Goal: Answer question/provide support

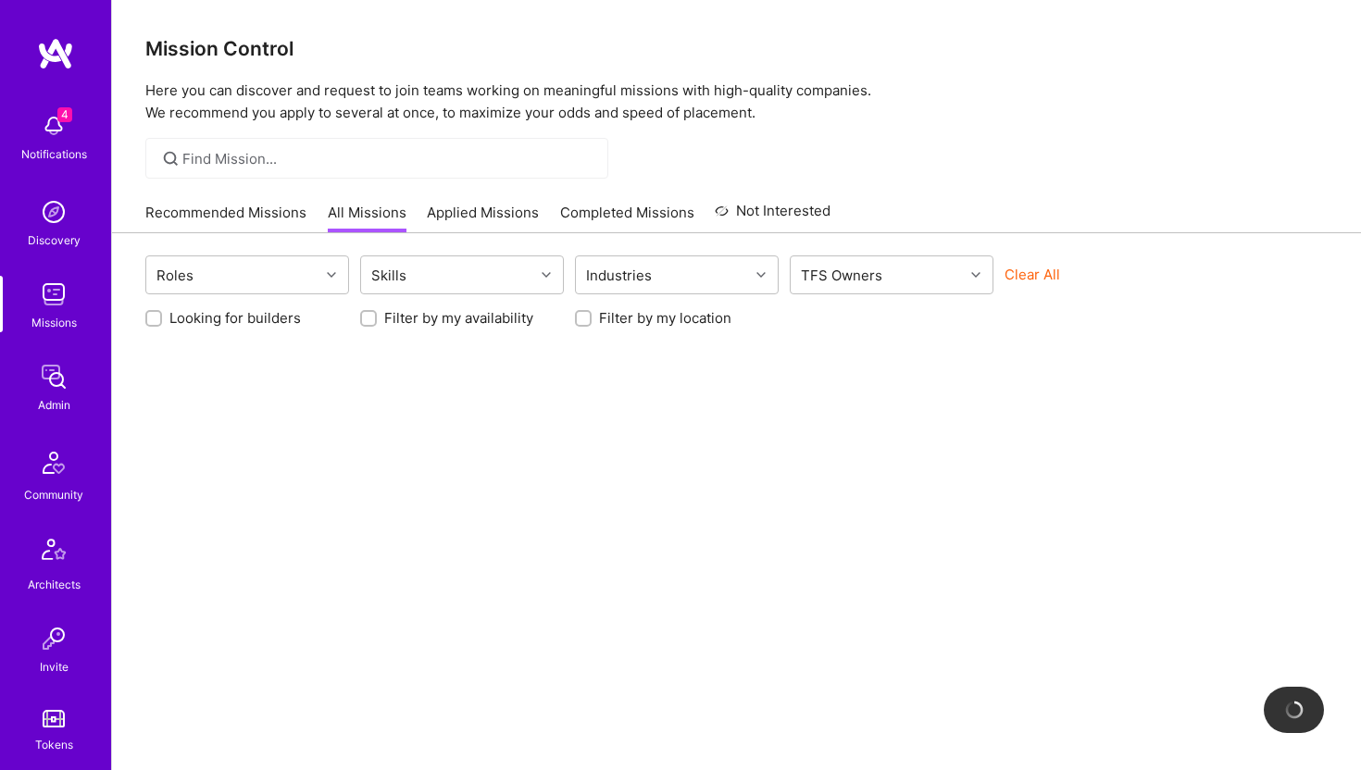
scroll to position [411, 0]
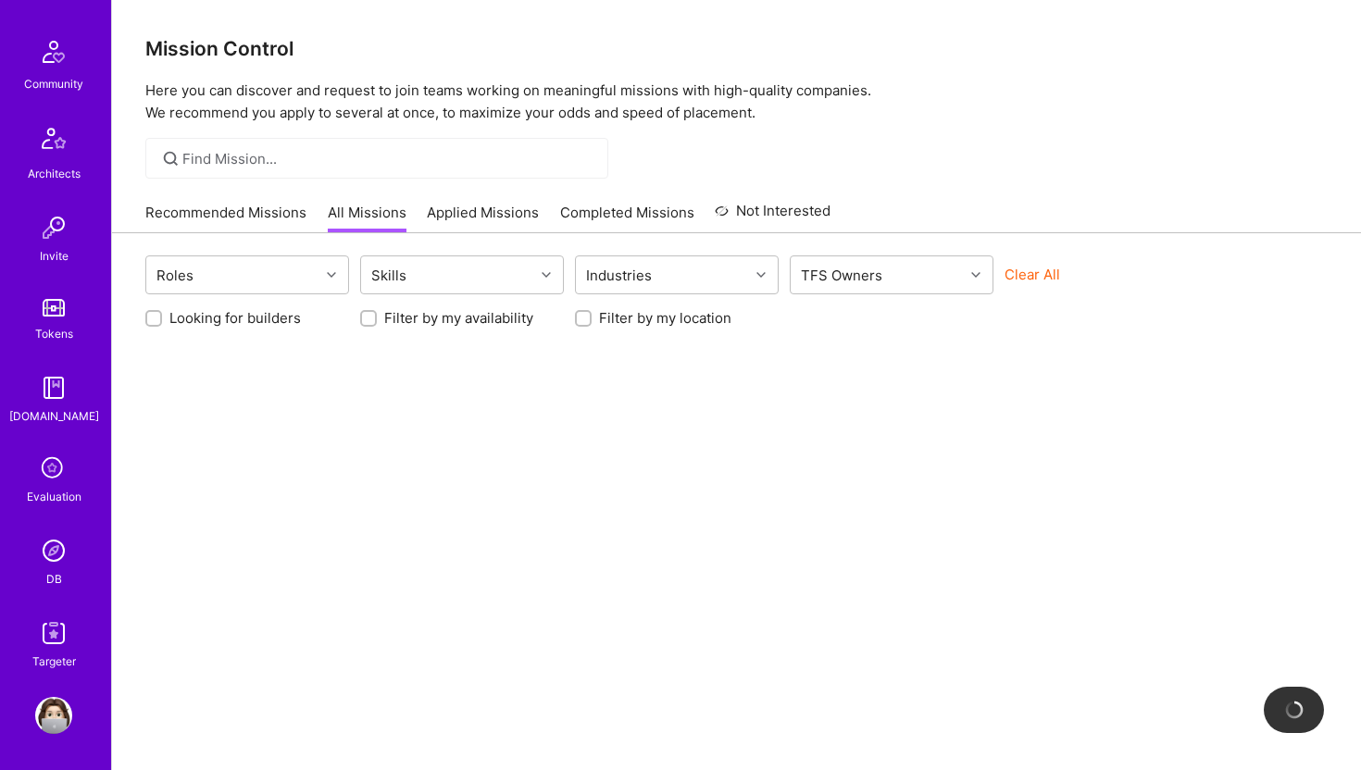
click at [44, 554] on img at bounding box center [53, 550] width 37 height 37
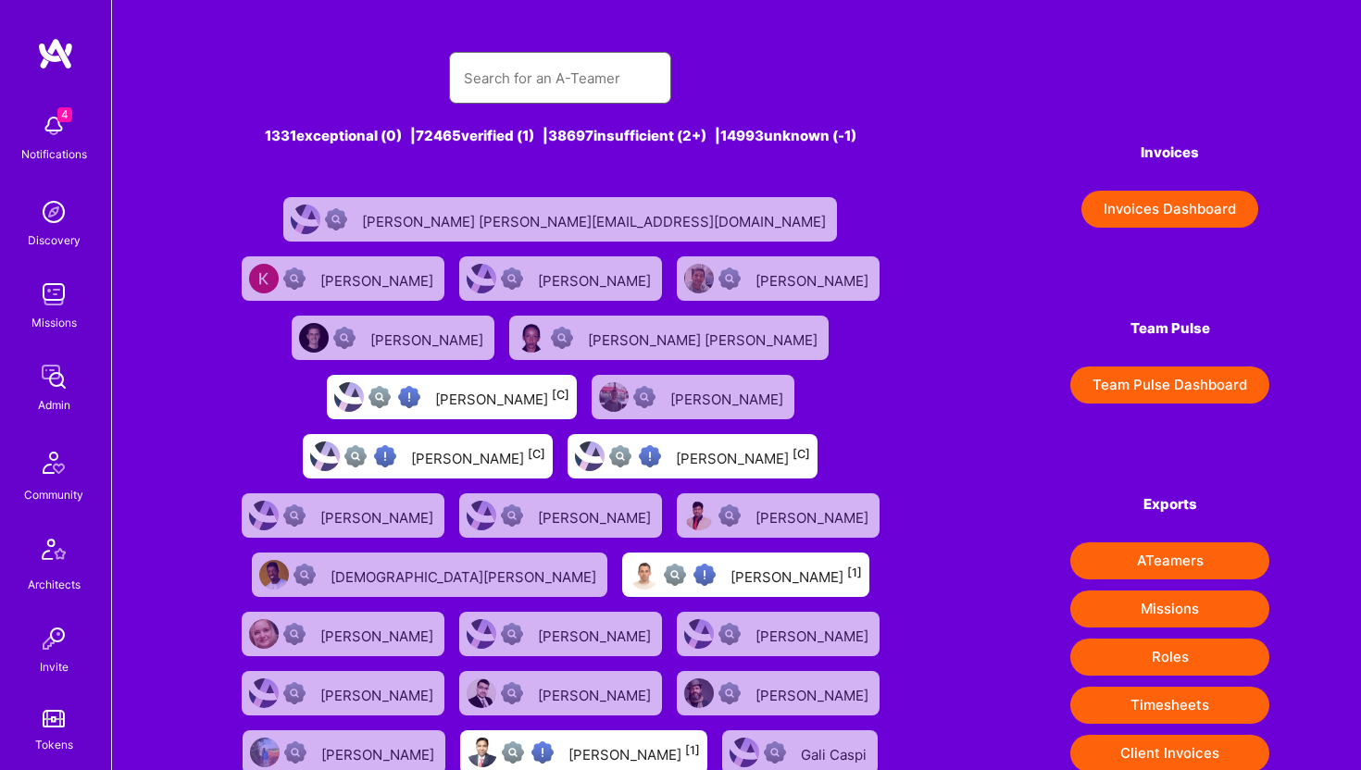
click at [556, 88] on input "text" at bounding box center [560, 78] width 193 height 47
paste input "[EMAIL_ADDRESS][DOMAIN_NAME]"
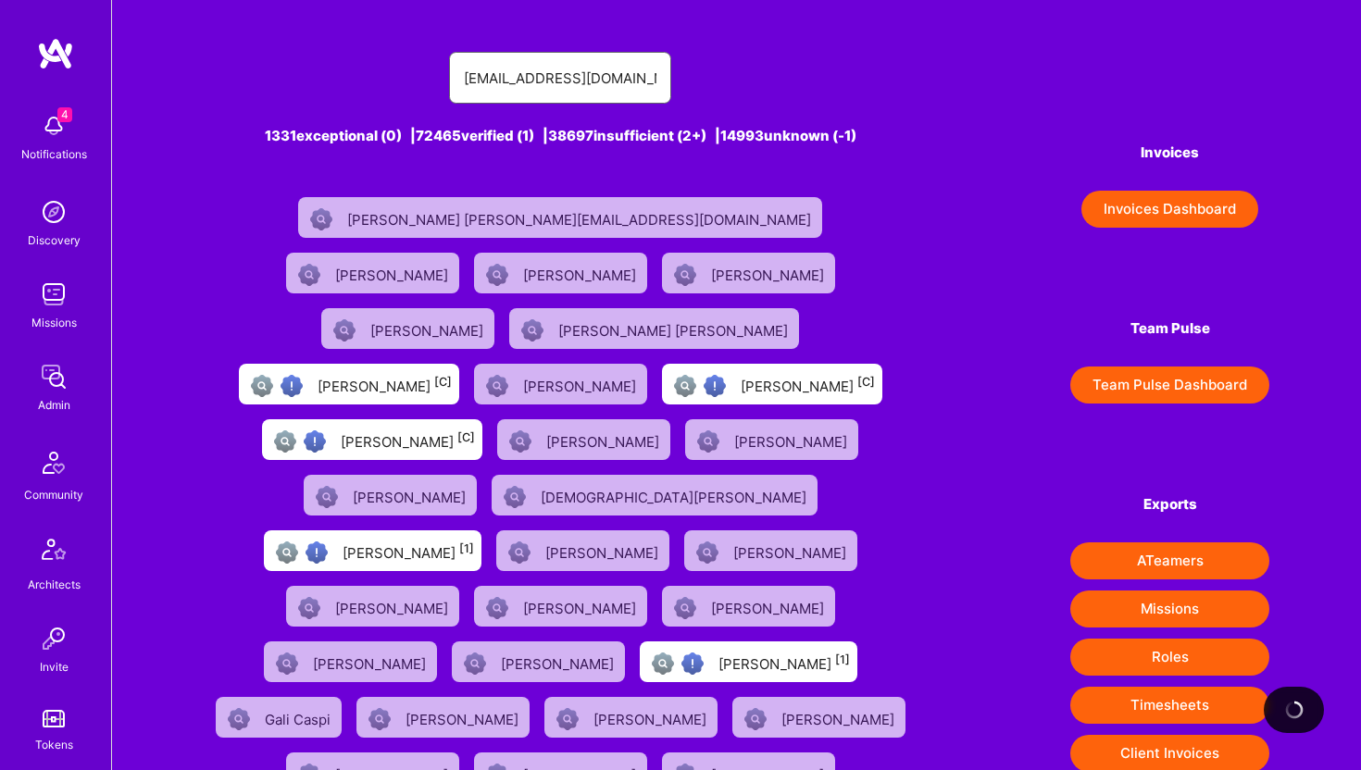
type input "[EMAIL_ADDRESS][DOMAIN_NAME]"
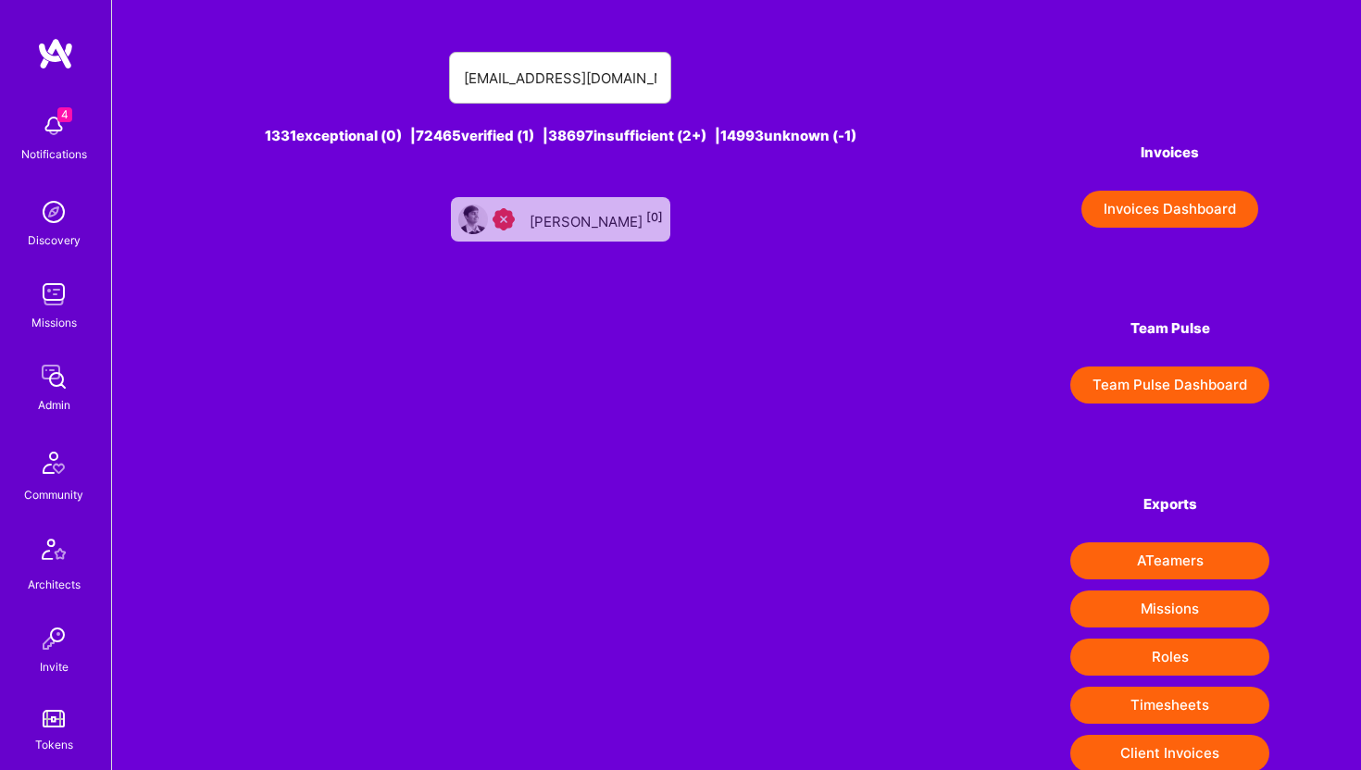
click at [626, 210] on div "[PERSON_NAME] [0]" at bounding box center [595, 219] width 133 height 24
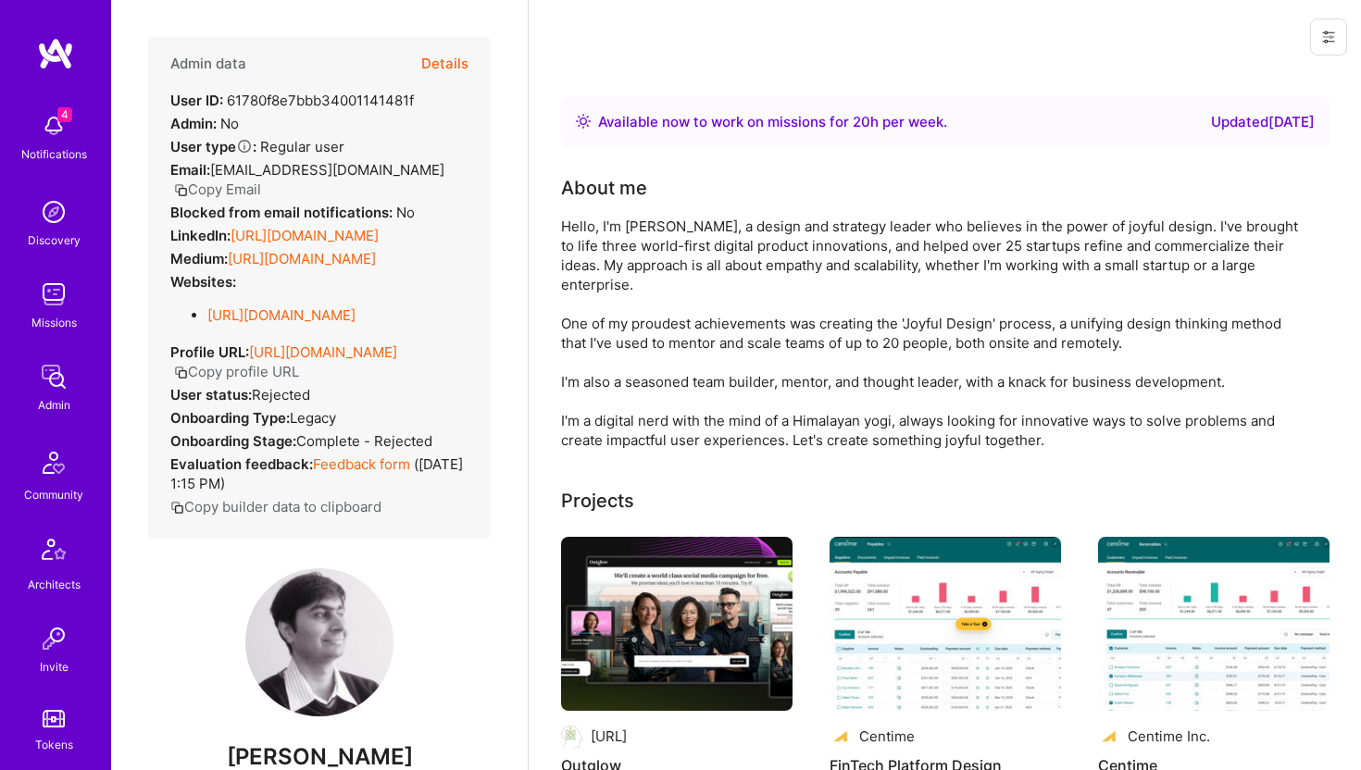
click at [436, 69] on button "Details" at bounding box center [444, 64] width 47 height 54
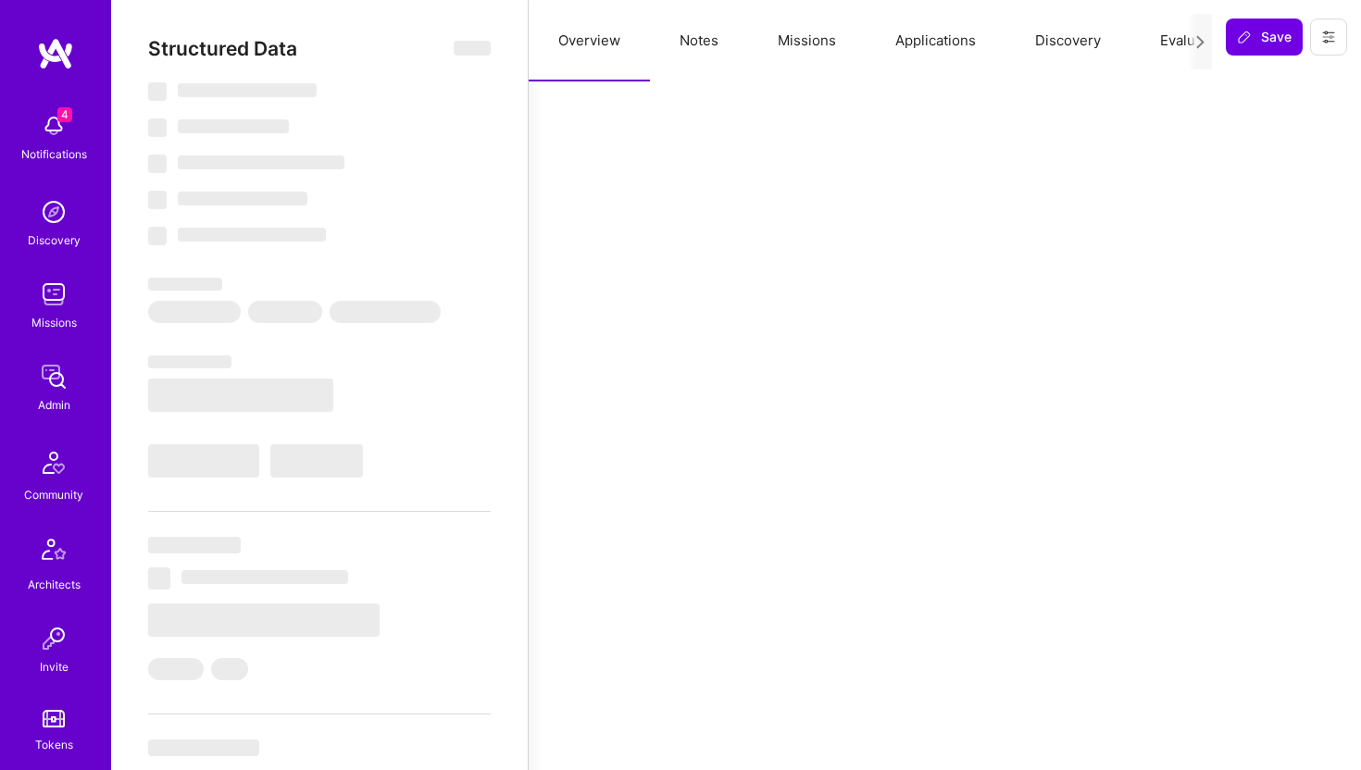
click at [1152, 44] on button "Evaluation" at bounding box center [1193, 40] width 127 height 81
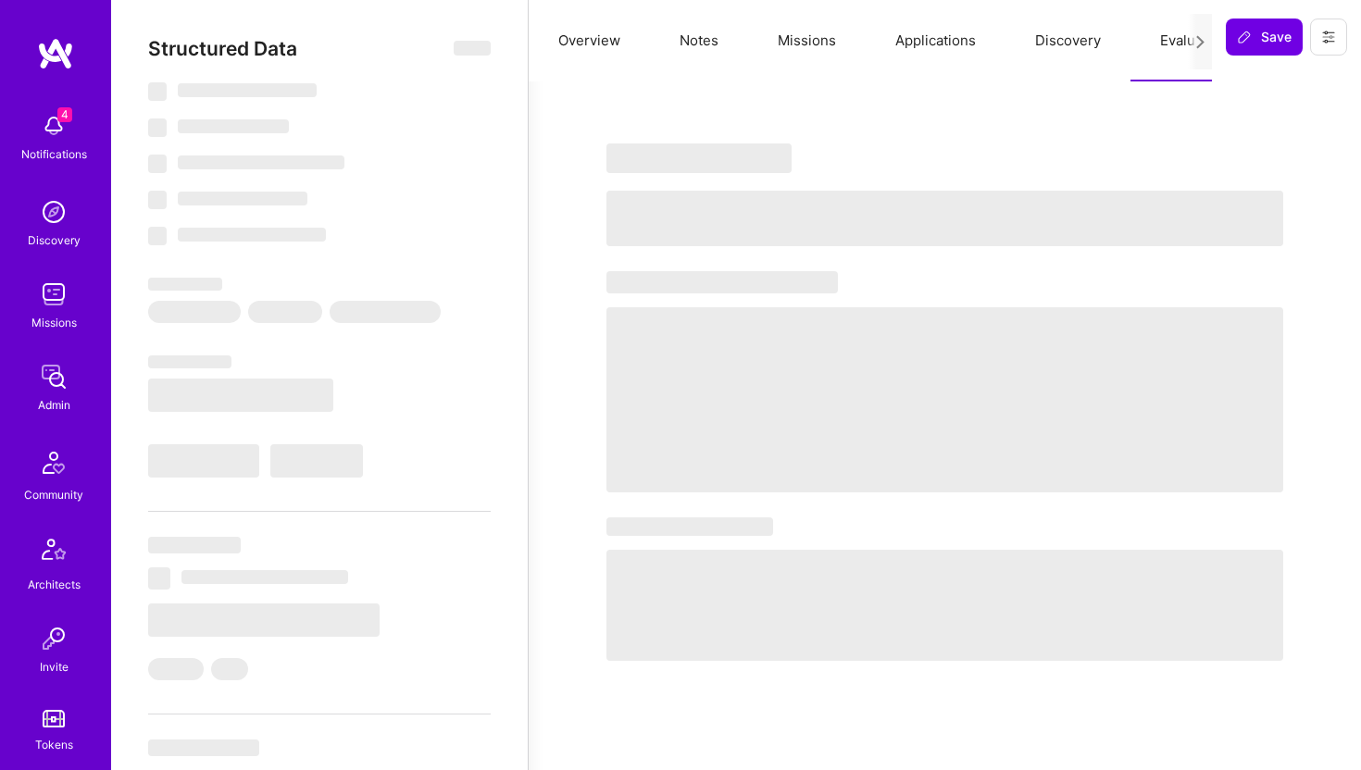
select select "Right Now"
select select "1"
select select "3"
select select "7"
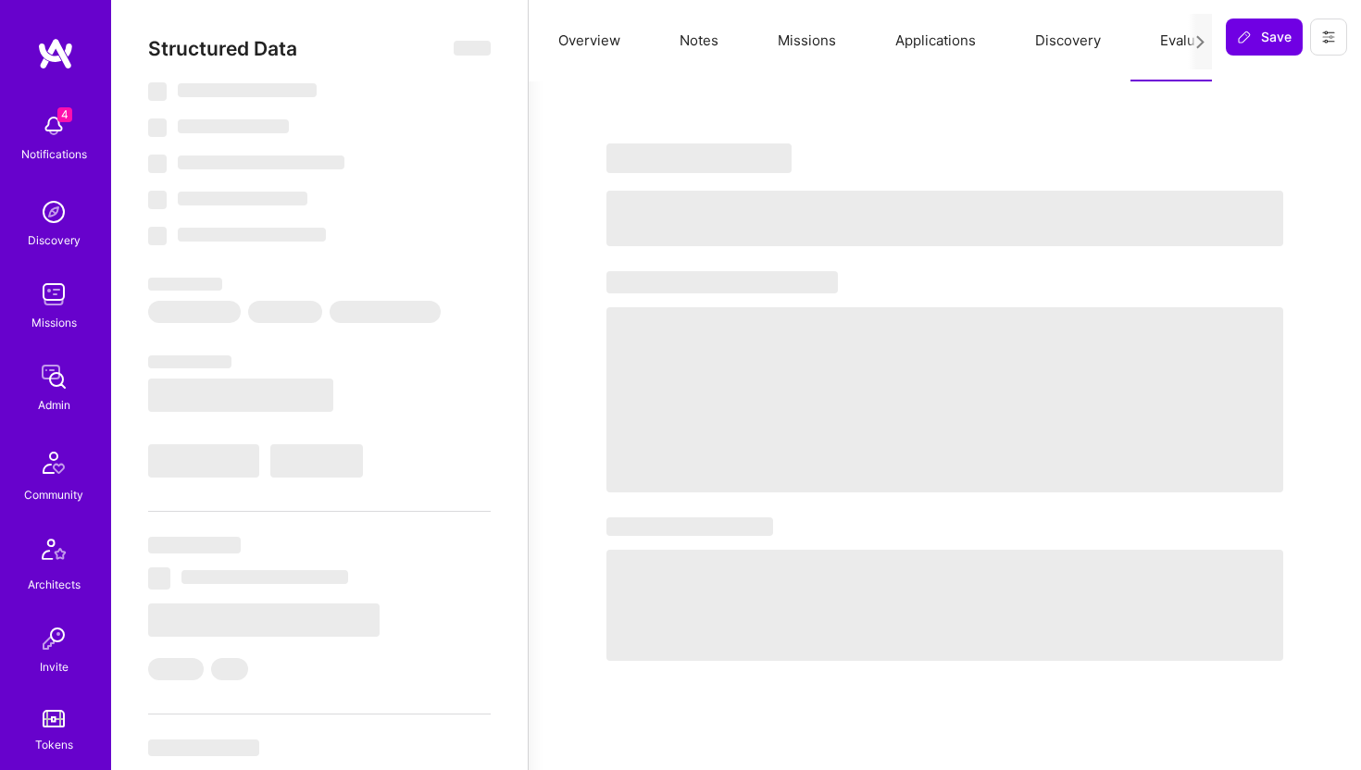
select select "US"
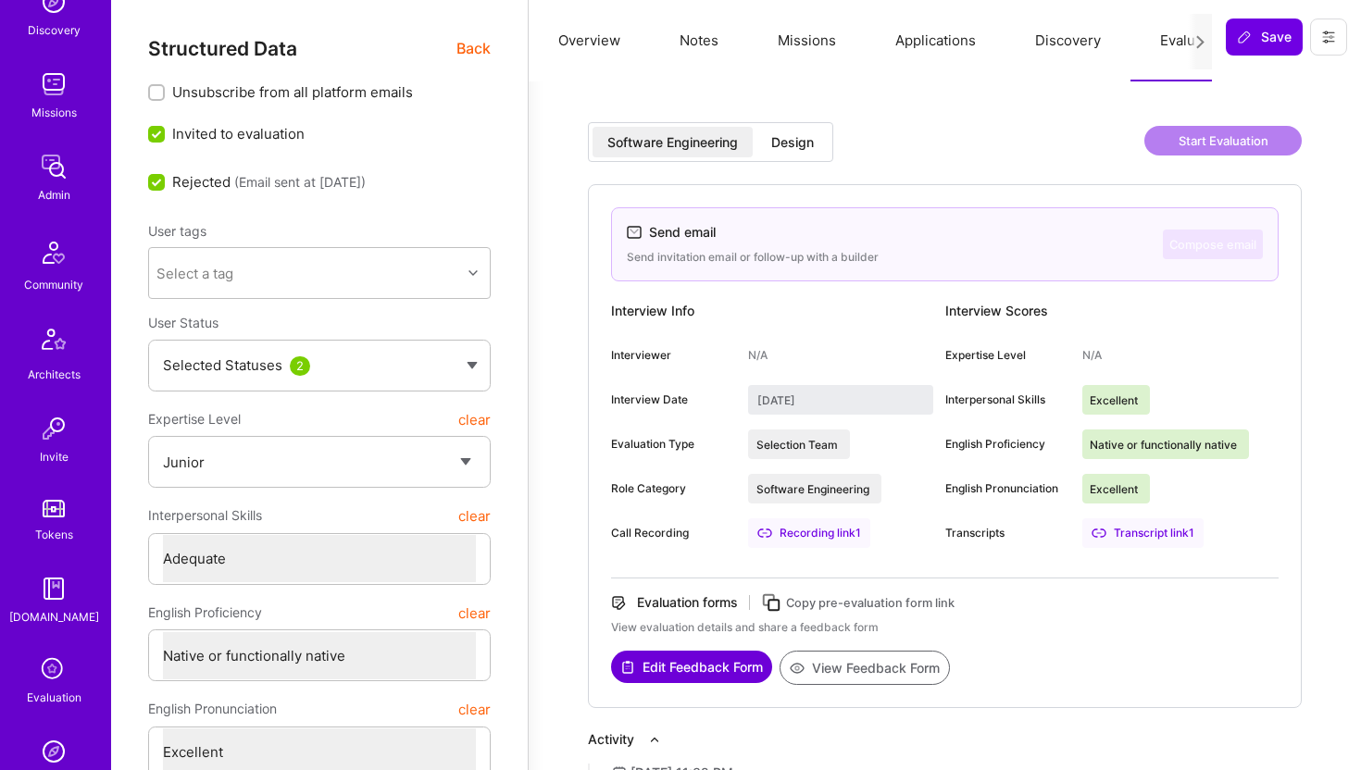
scroll to position [411, 0]
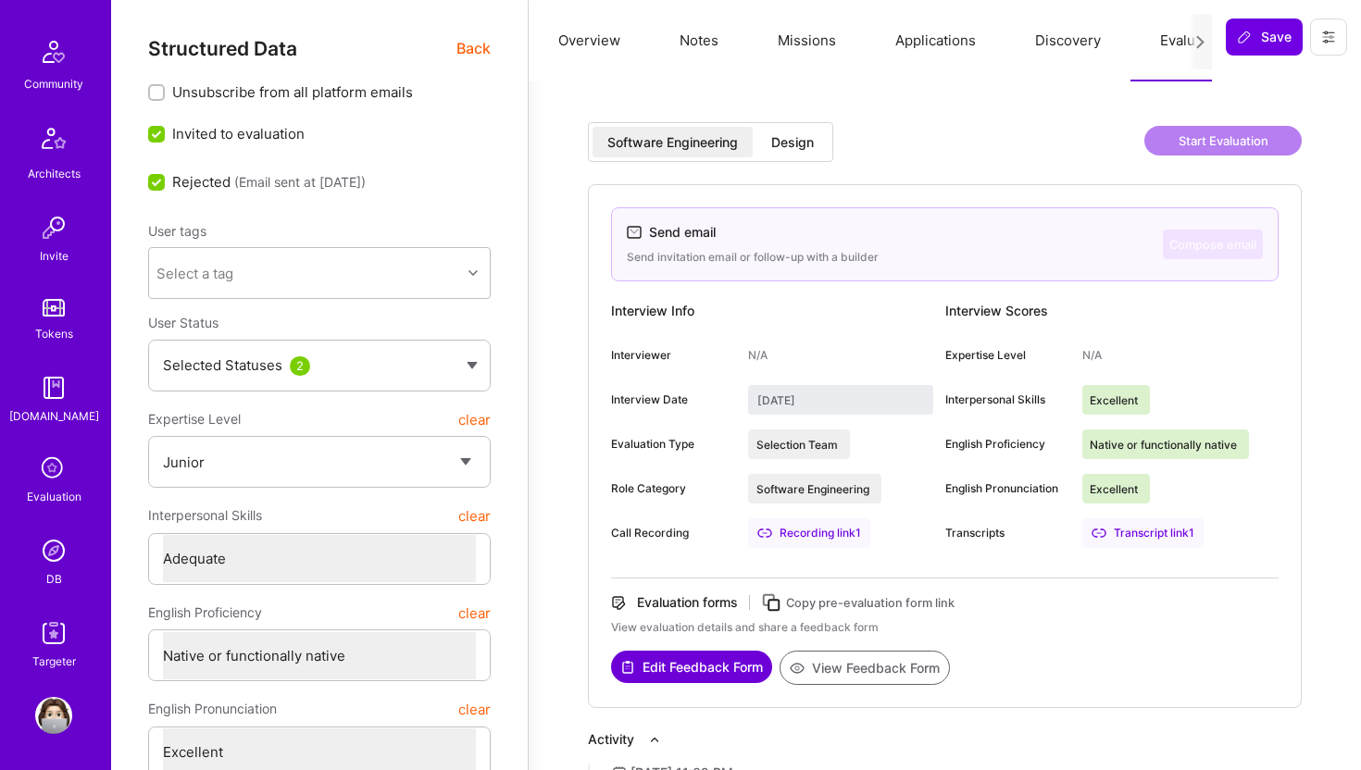
click at [61, 565] on img at bounding box center [53, 550] width 37 height 37
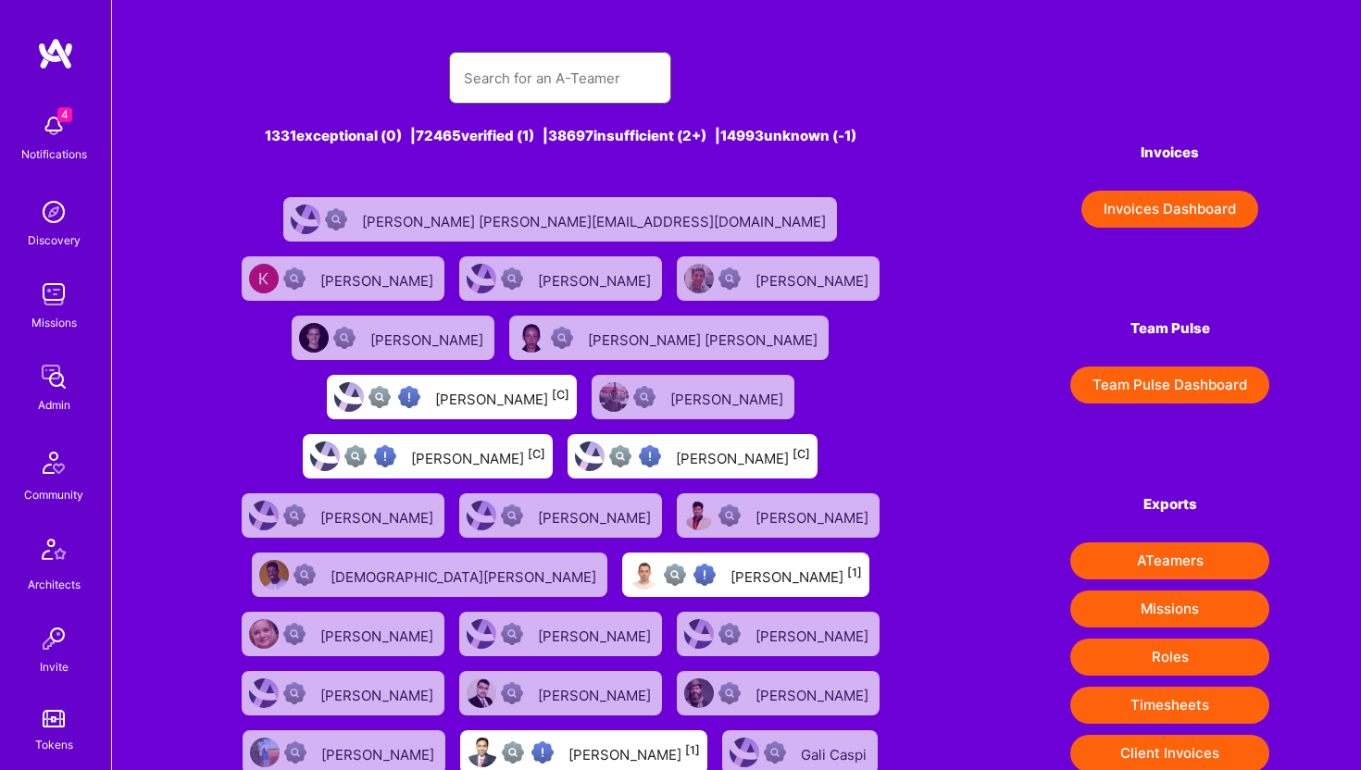
click at [527, 60] on input "text" at bounding box center [560, 78] width 193 height 47
paste input "[EMAIL_ADDRESS][DOMAIN_NAME]"
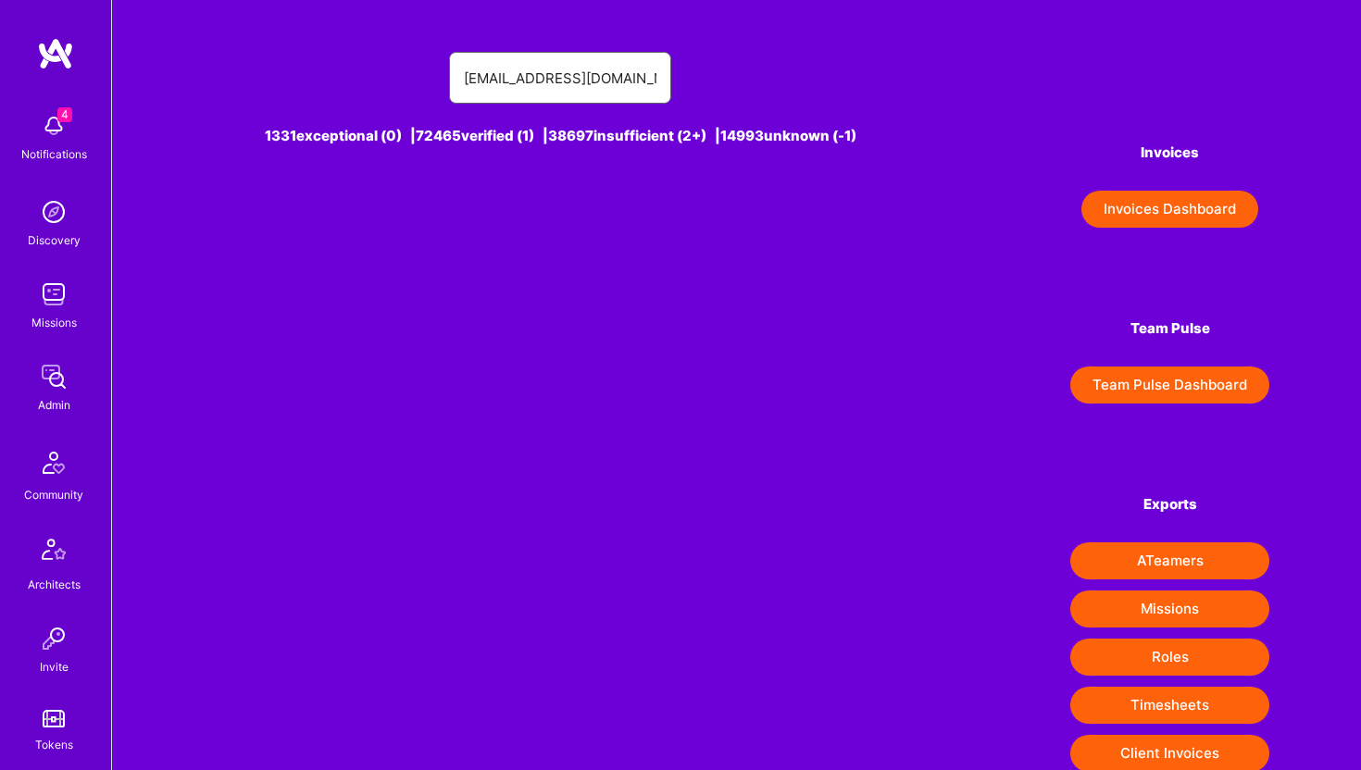
drag, startPoint x: 513, startPoint y: 78, endPoint x: 386, endPoint y: 66, distance: 127.4
click at [386, 66] on div "[EMAIL_ADDRESS][DOMAIN_NAME]" at bounding box center [561, 78] width 714 height 52
drag, startPoint x: 565, startPoint y: 78, endPoint x: 651, endPoint y: 80, distance: 86.1
click at [651, 80] on input "[DOMAIN_NAME]" at bounding box center [560, 78] width 193 height 47
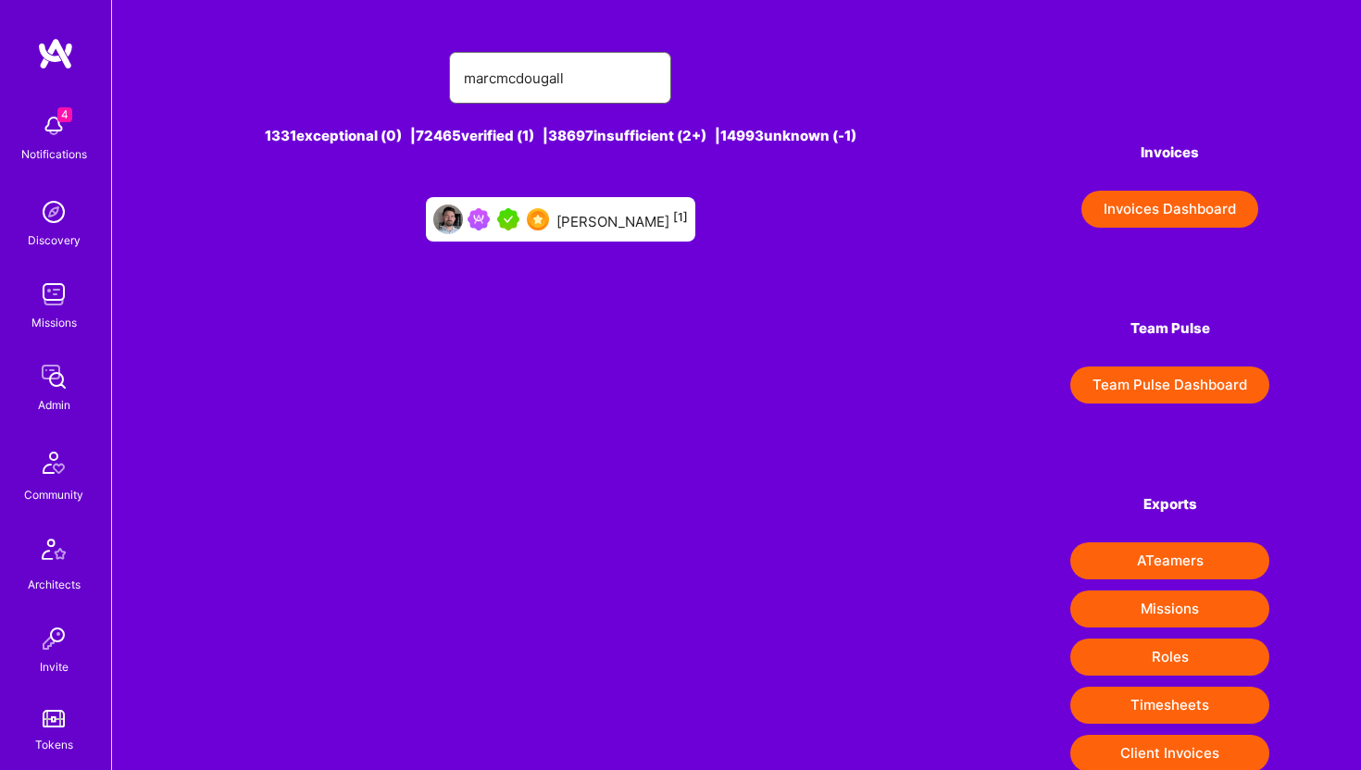
type input "marcmcdougall"
click at [605, 222] on div "[PERSON_NAME] [1]" at bounding box center [621, 219] width 131 height 24
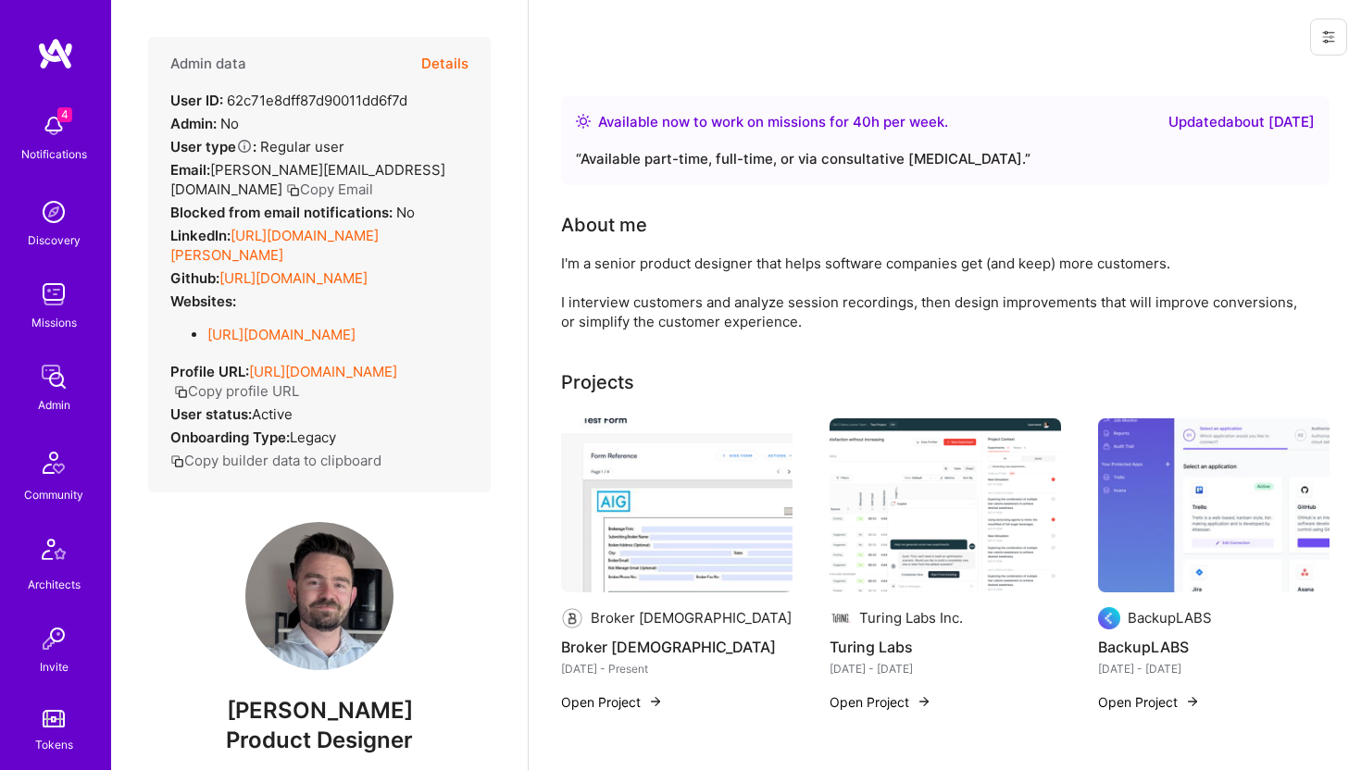
click at [453, 62] on button "Details" at bounding box center [444, 64] width 47 height 54
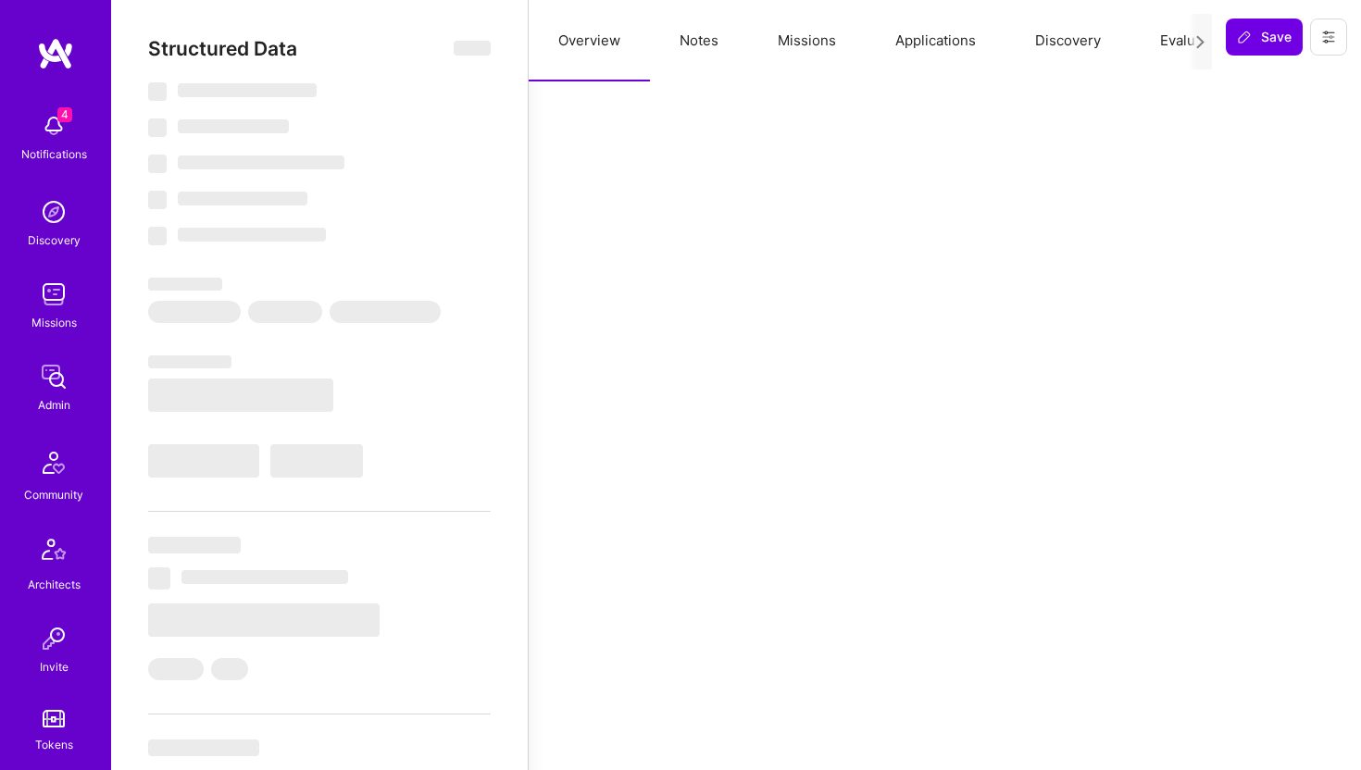
type textarea "x"
select select "Right Now"
select select "5"
select select "7"
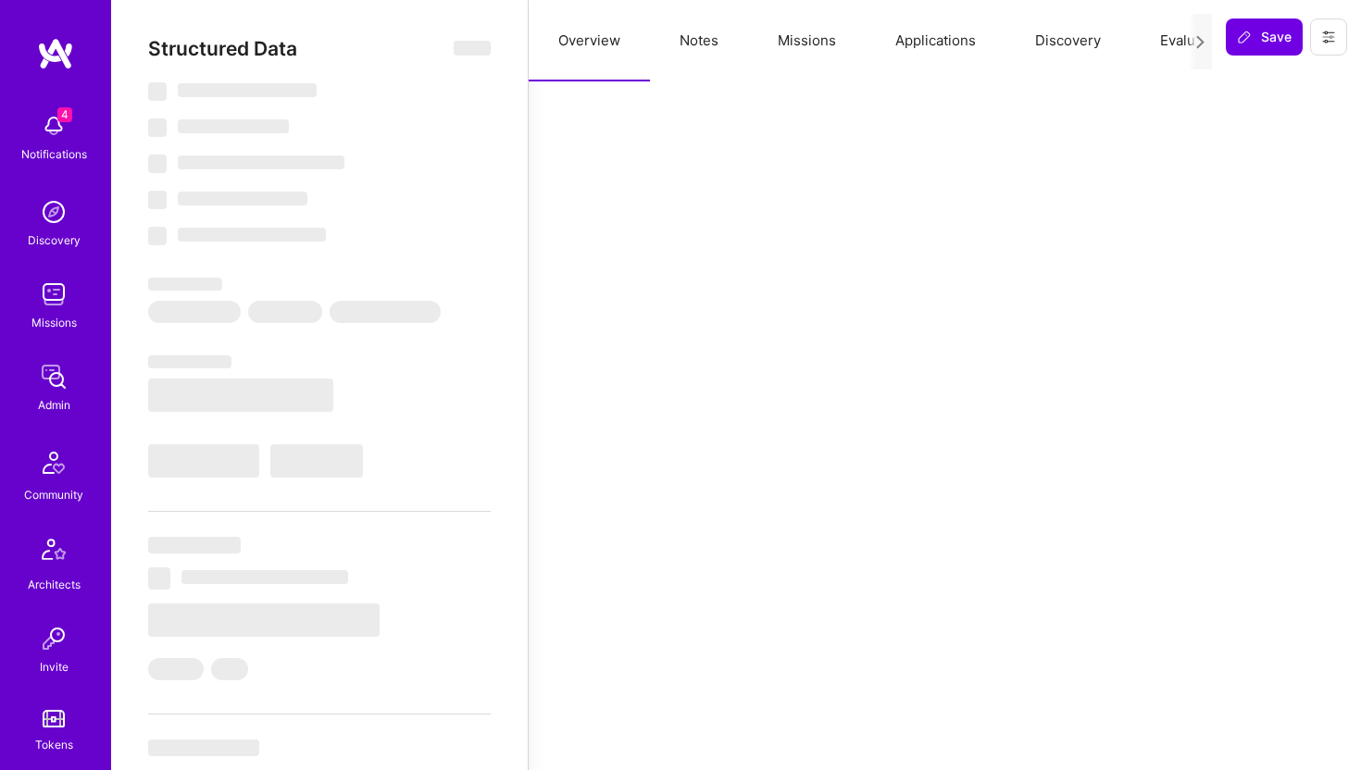
select select "7"
select select "US"
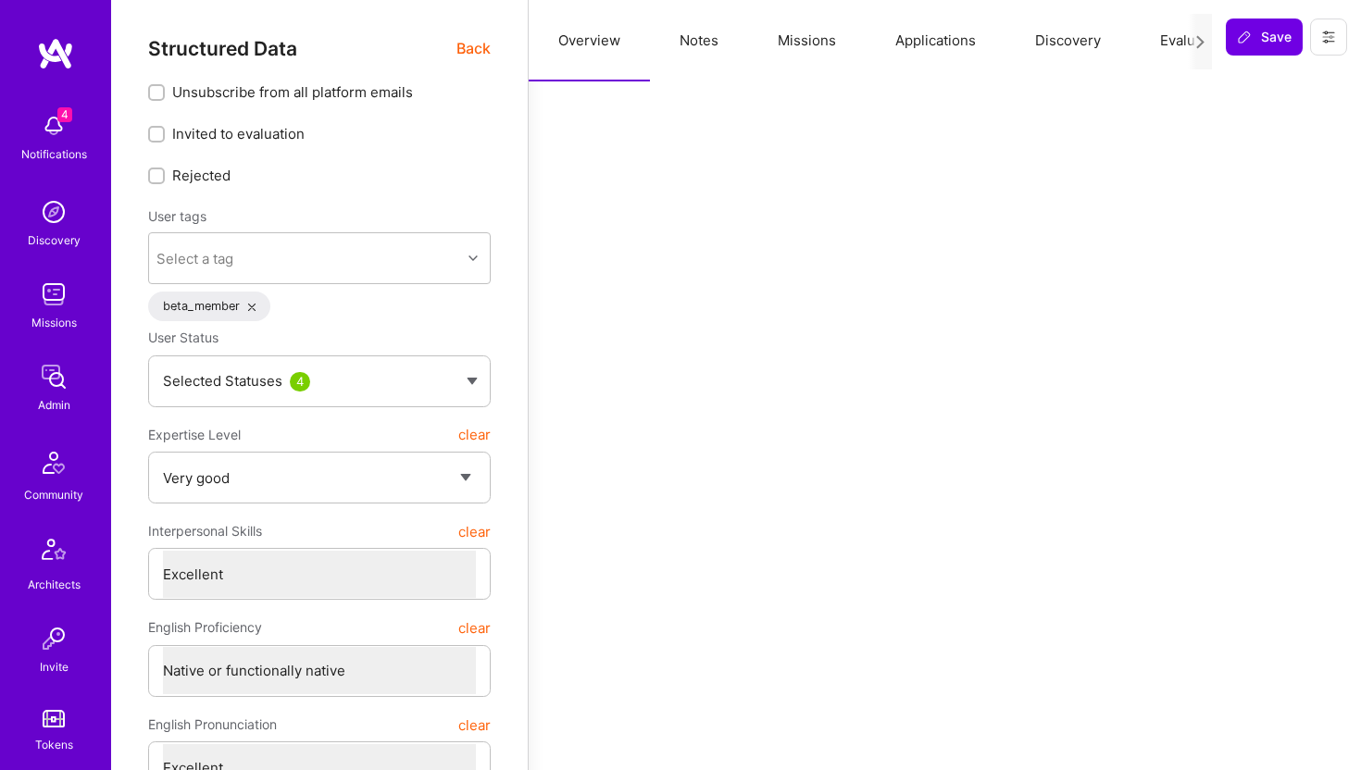
click at [913, 43] on button "Applications" at bounding box center [936, 40] width 140 height 81
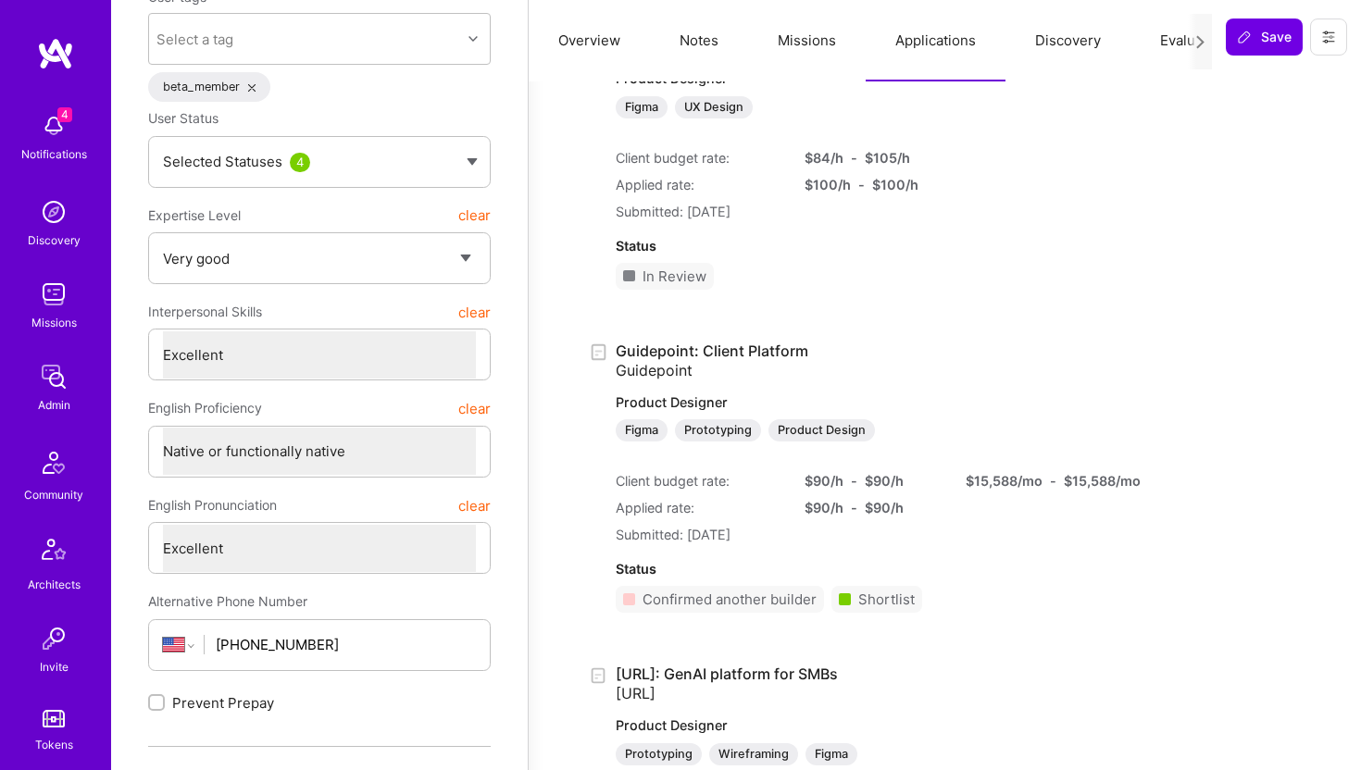
scroll to position [233, 0]
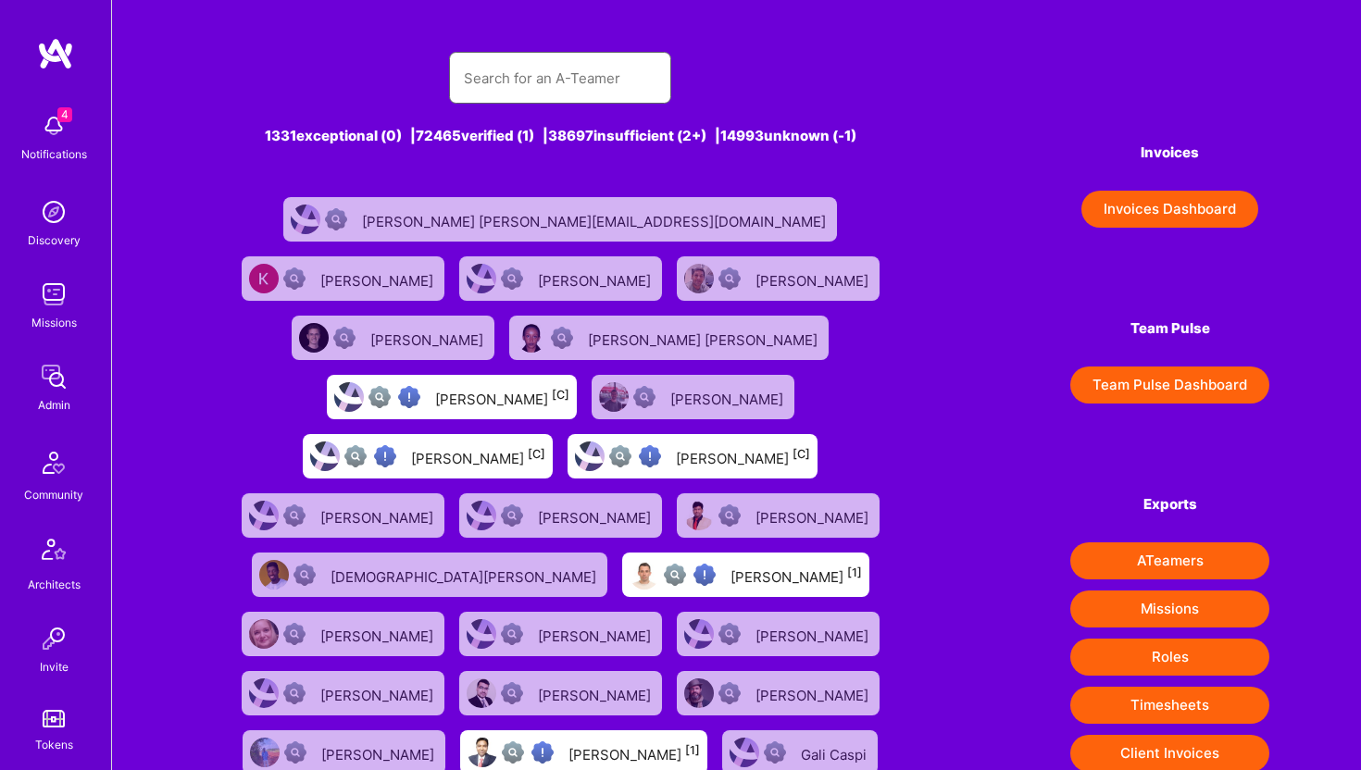
click at [479, 79] on input "text" at bounding box center [560, 78] width 193 height 47
paste input "[EMAIL_ADDRESS][DOMAIN_NAME]"
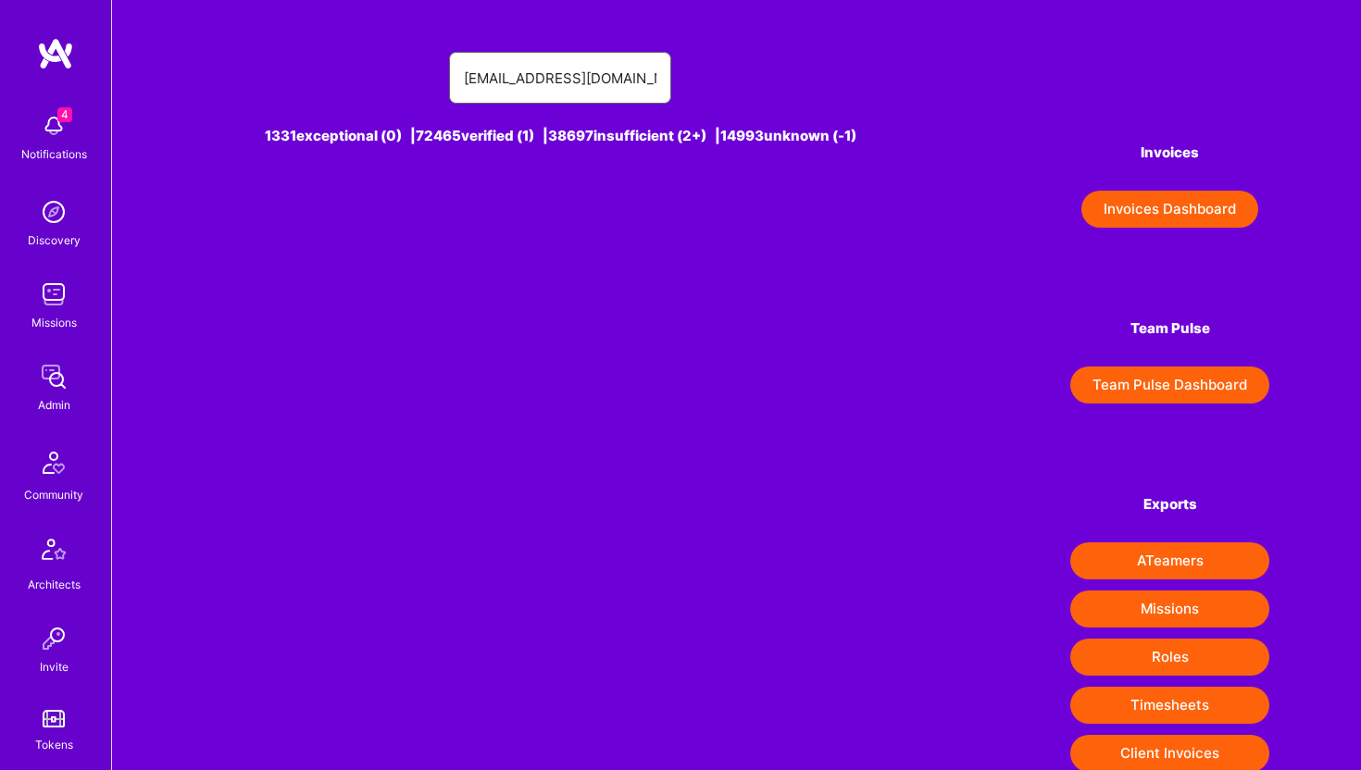
drag, startPoint x: 508, startPoint y: 82, endPoint x: 394, endPoint y: 80, distance: 113.9
click at [394, 80] on div "[EMAIL_ADDRESS][DOMAIN_NAME]" at bounding box center [561, 78] width 714 height 52
click at [502, 79] on input "[DOMAIN_NAME]" at bounding box center [560, 78] width 193 height 47
drag, startPoint x: 605, startPoint y: 78, endPoint x: 568, endPoint y: 78, distance: 37.0
click at [568, 78] on input "[PERSON_NAME][DOMAIN_NAME]" at bounding box center [560, 78] width 193 height 47
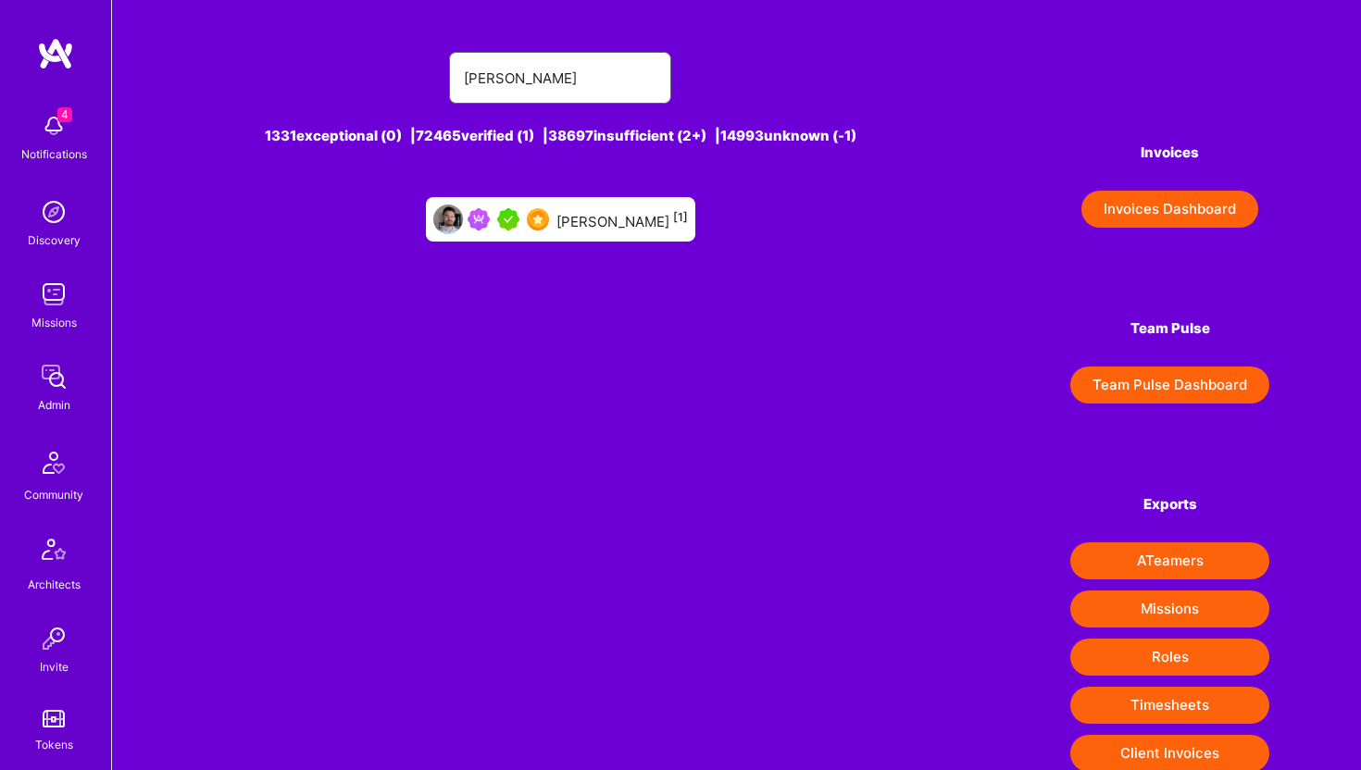
type input "[PERSON_NAME]"
click at [608, 233] on div "[PERSON_NAME] [1]" at bounding box center [560, 219] width 269 height 44
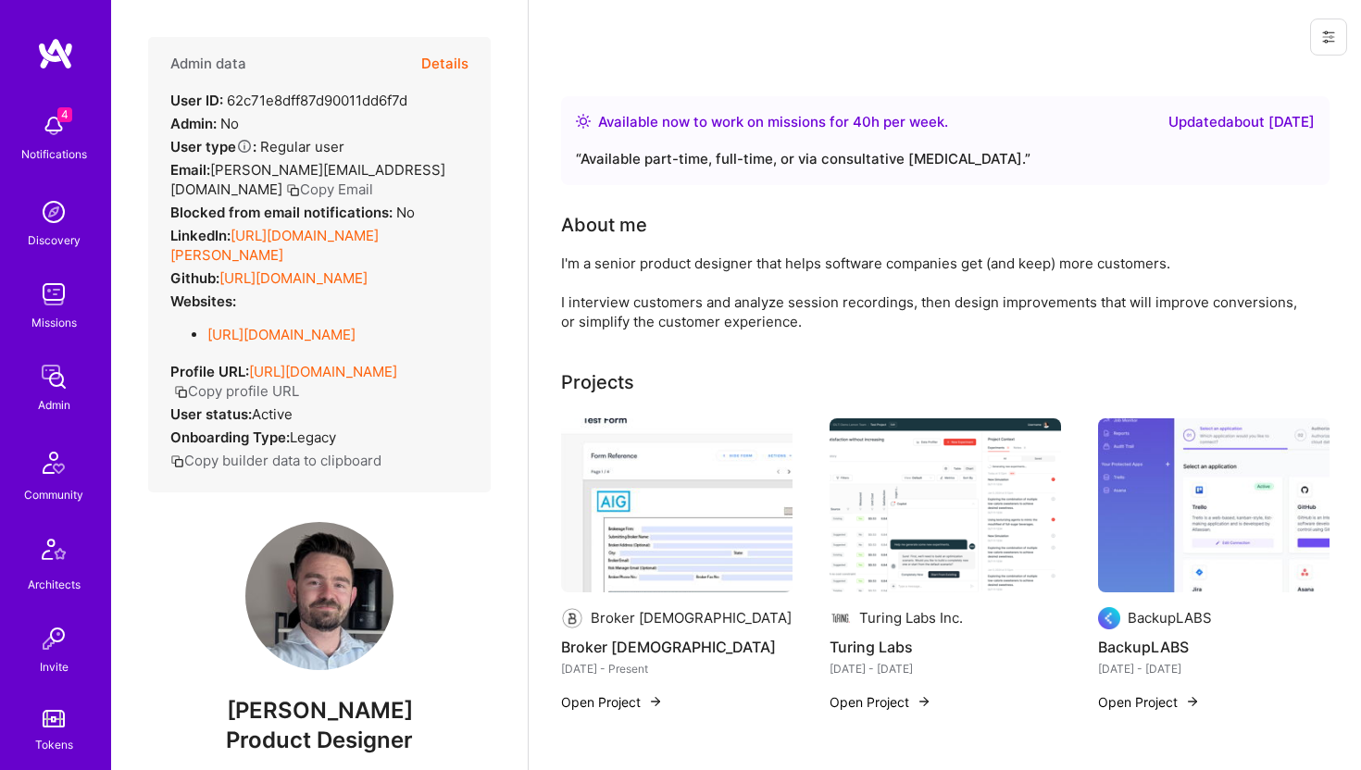
click at [450, 57] on button "Details" at bounding box center [444, 64] width 47 height 54
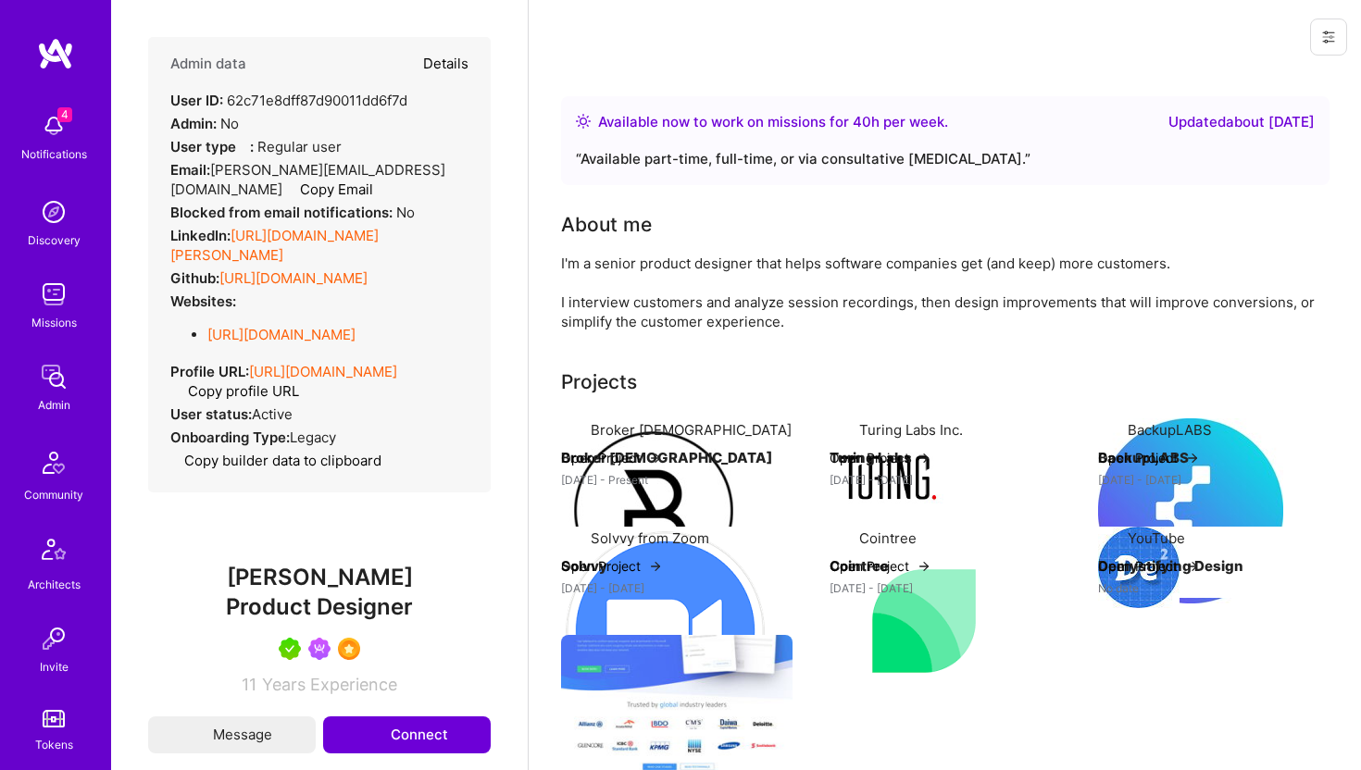
type textarea "x"
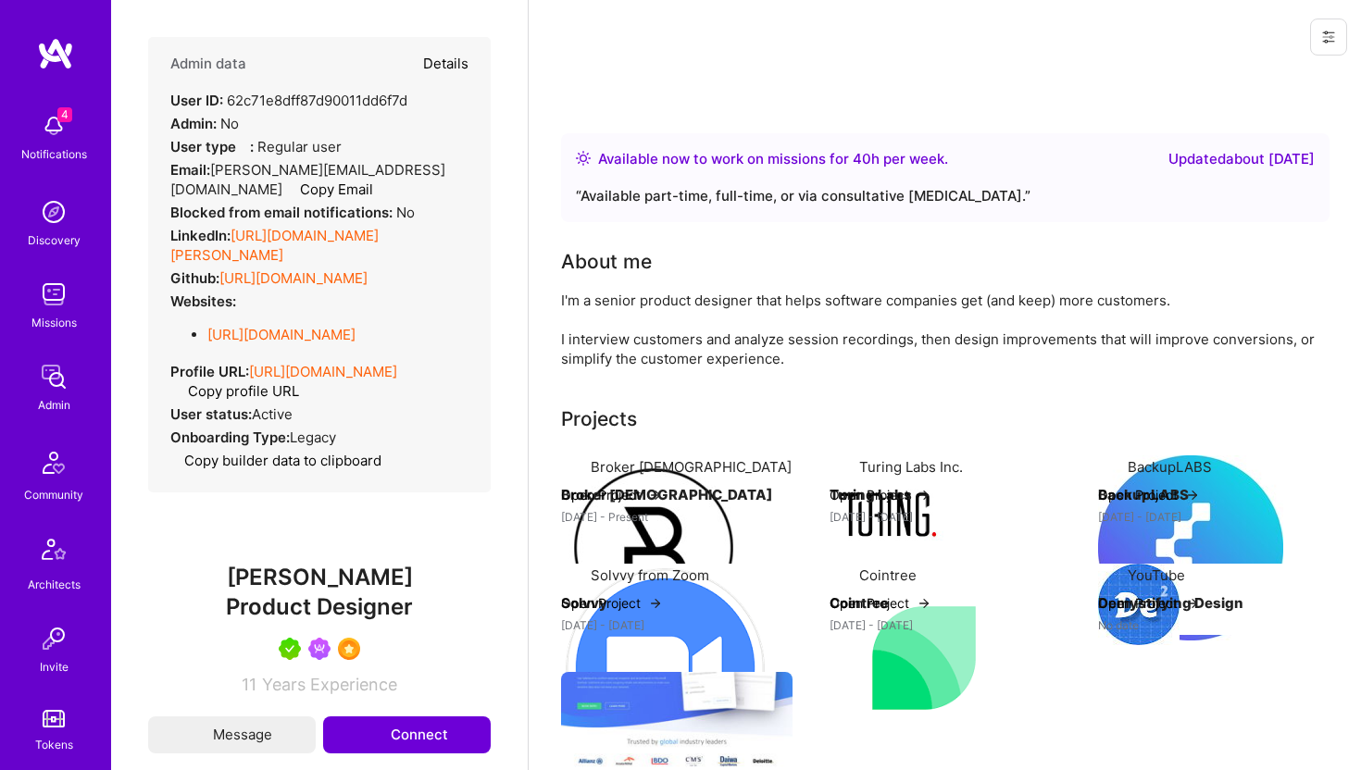
select select "5"
select select "7"
select select "US"
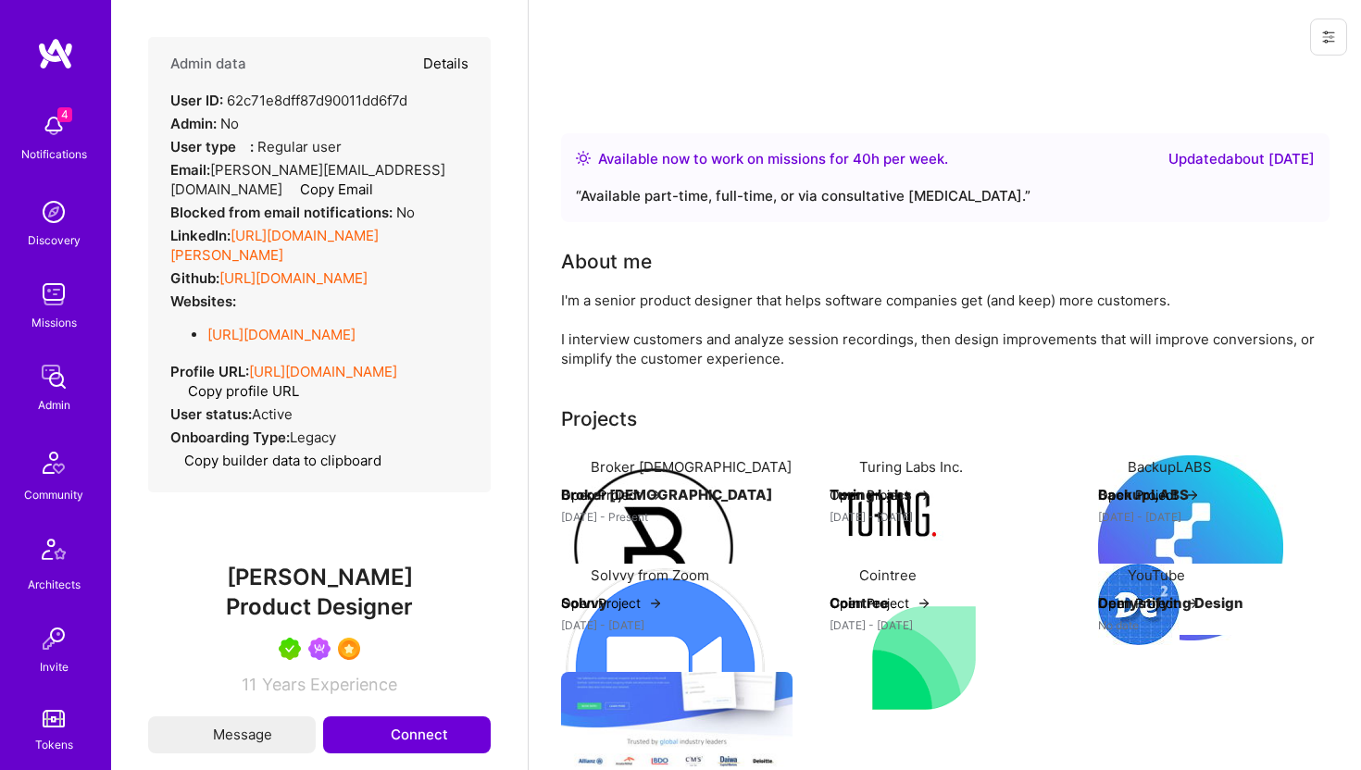
select select "Right Now"
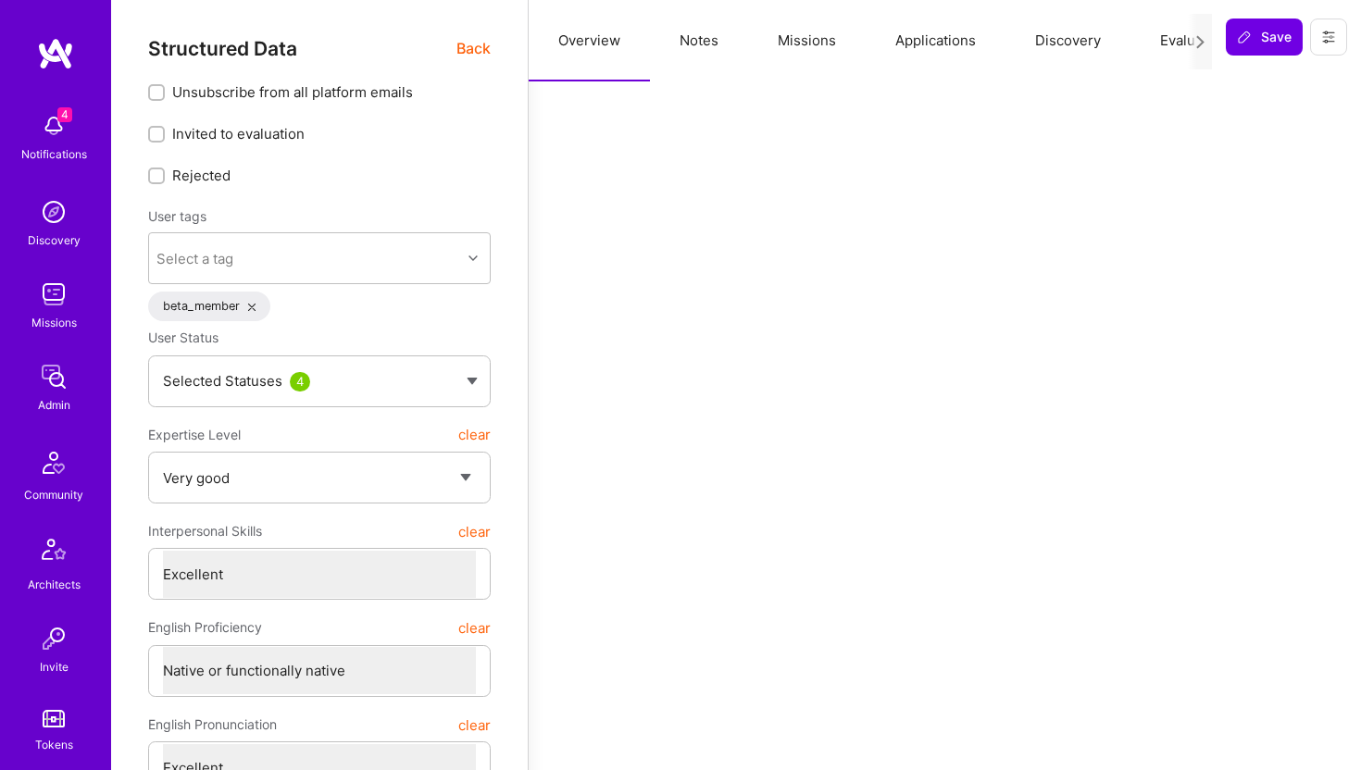
click at [924, 44] on button "Applications" at bounding box center [936, 40] width 140 height 81
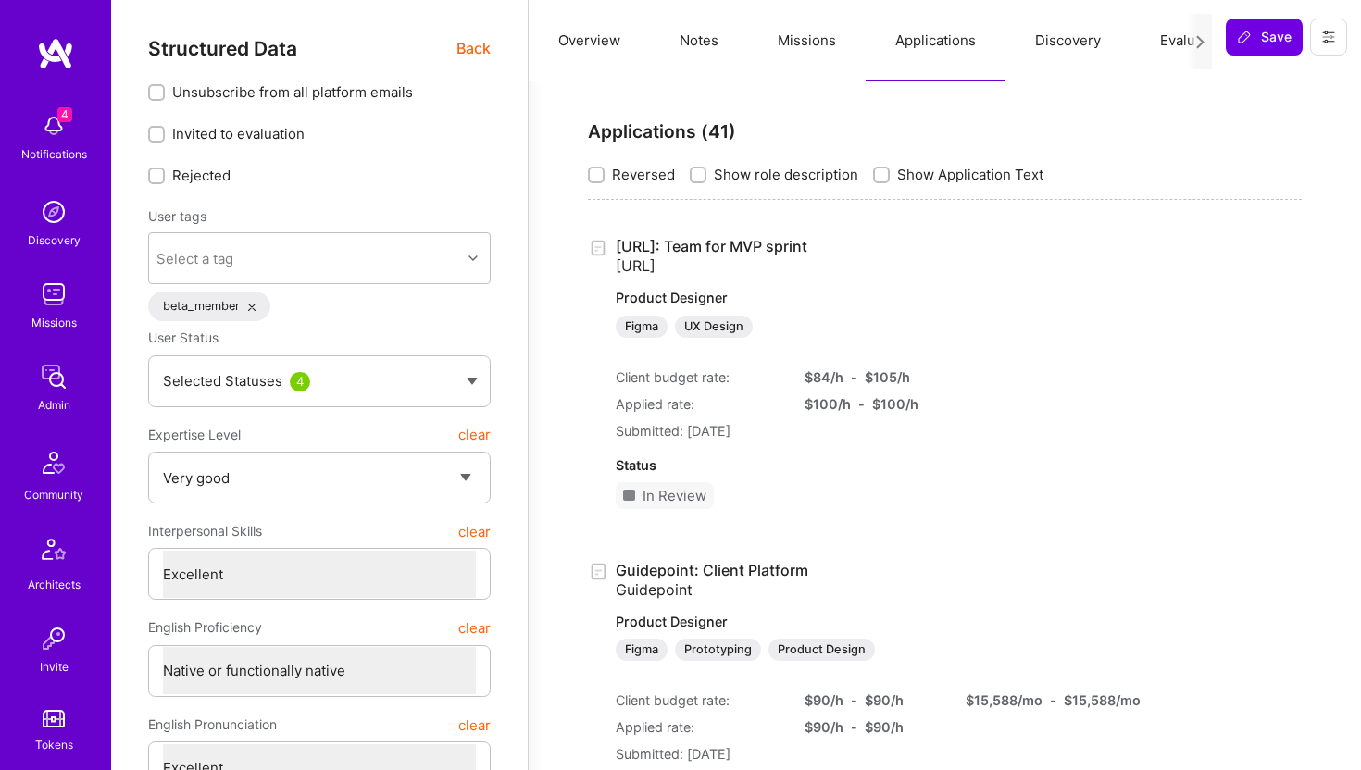
click at [1329, 47] on button at bounding box center [1328, 37] width 37 height 37
click at [1290, 77] on button "Login as Marc" at bounding box center [1249, 79] width 195 height 47
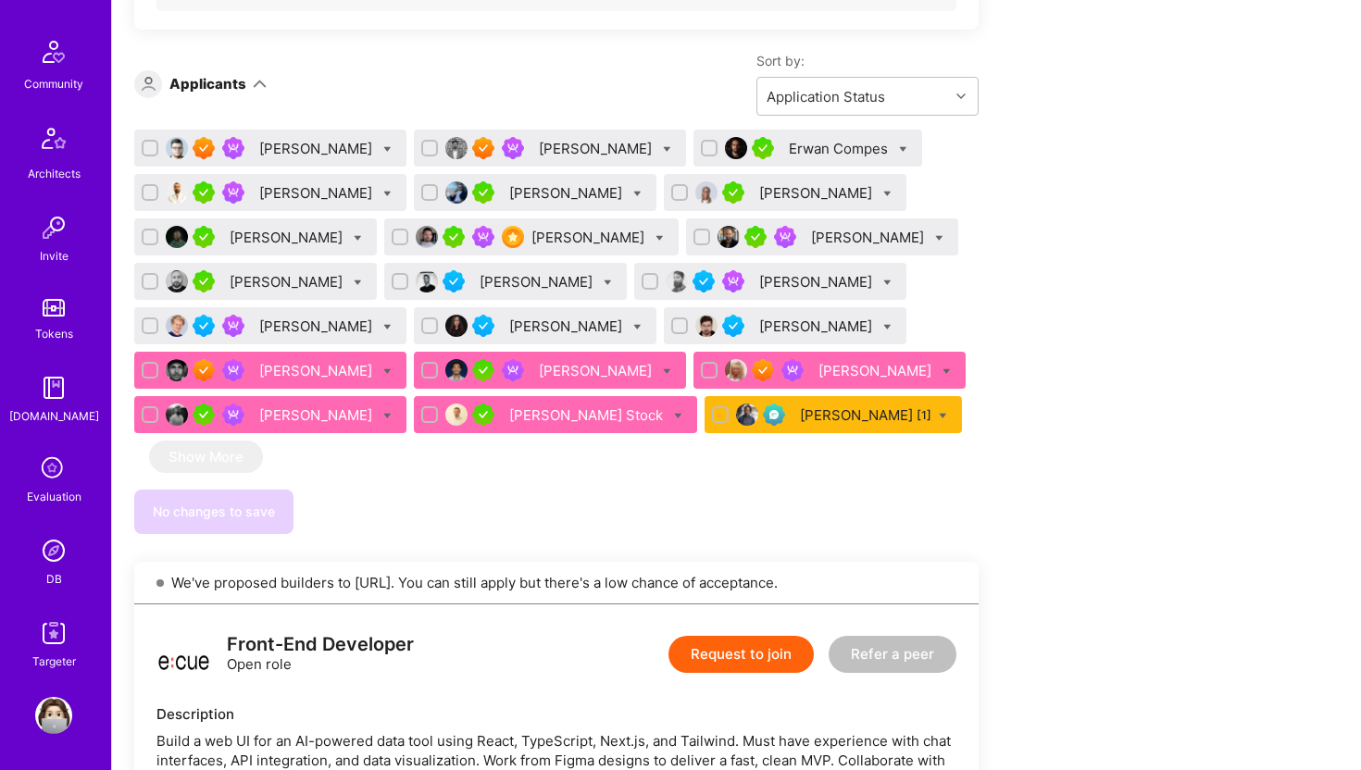
scroll to position [1193, 0]
